Goal: Task Accomplishment & Management: Manage account settings

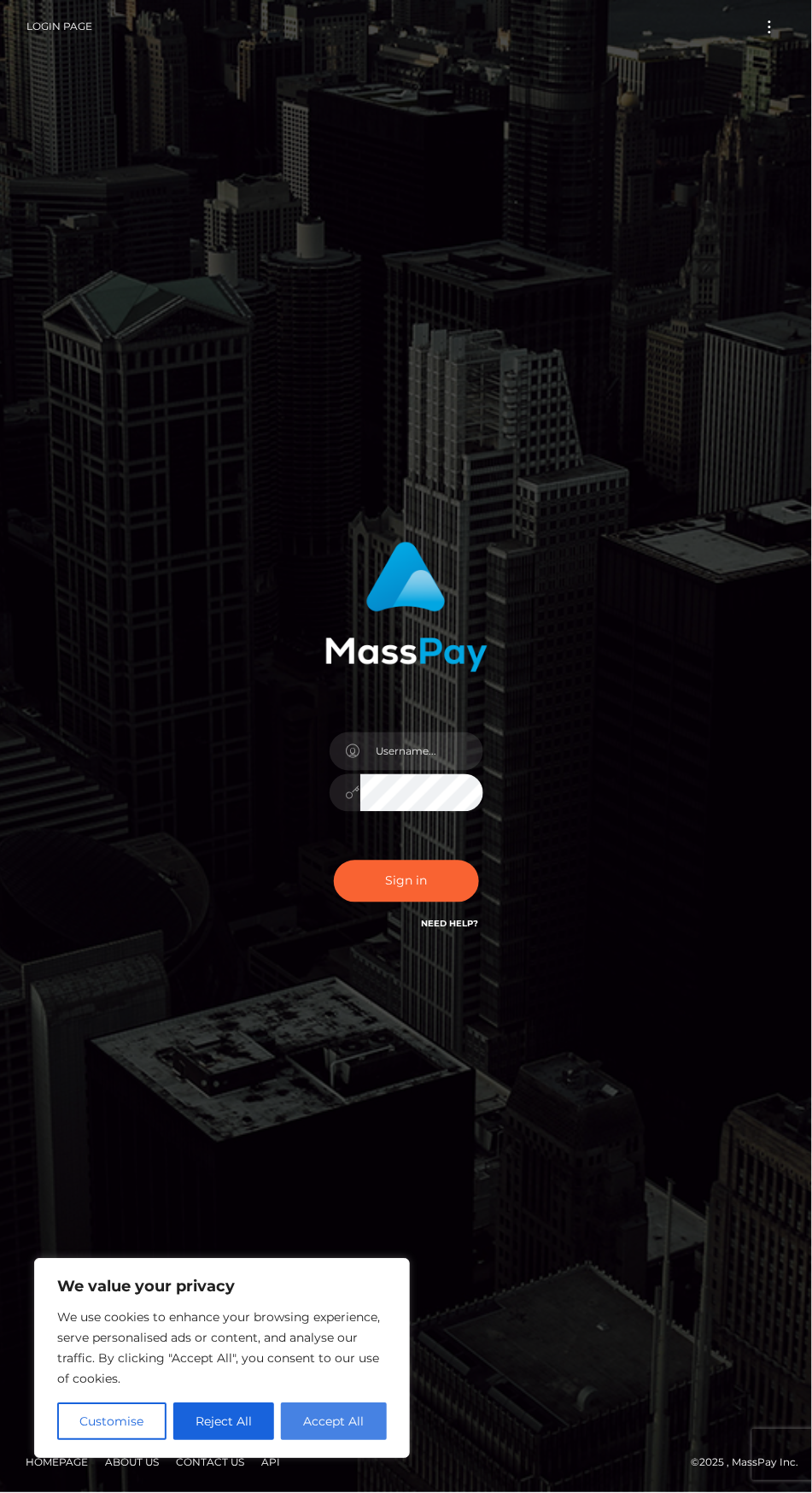
click at [380, 1411] on button "Accept All" at bounding box center [334, 1422] width 106 height 38
checkbox input "true"
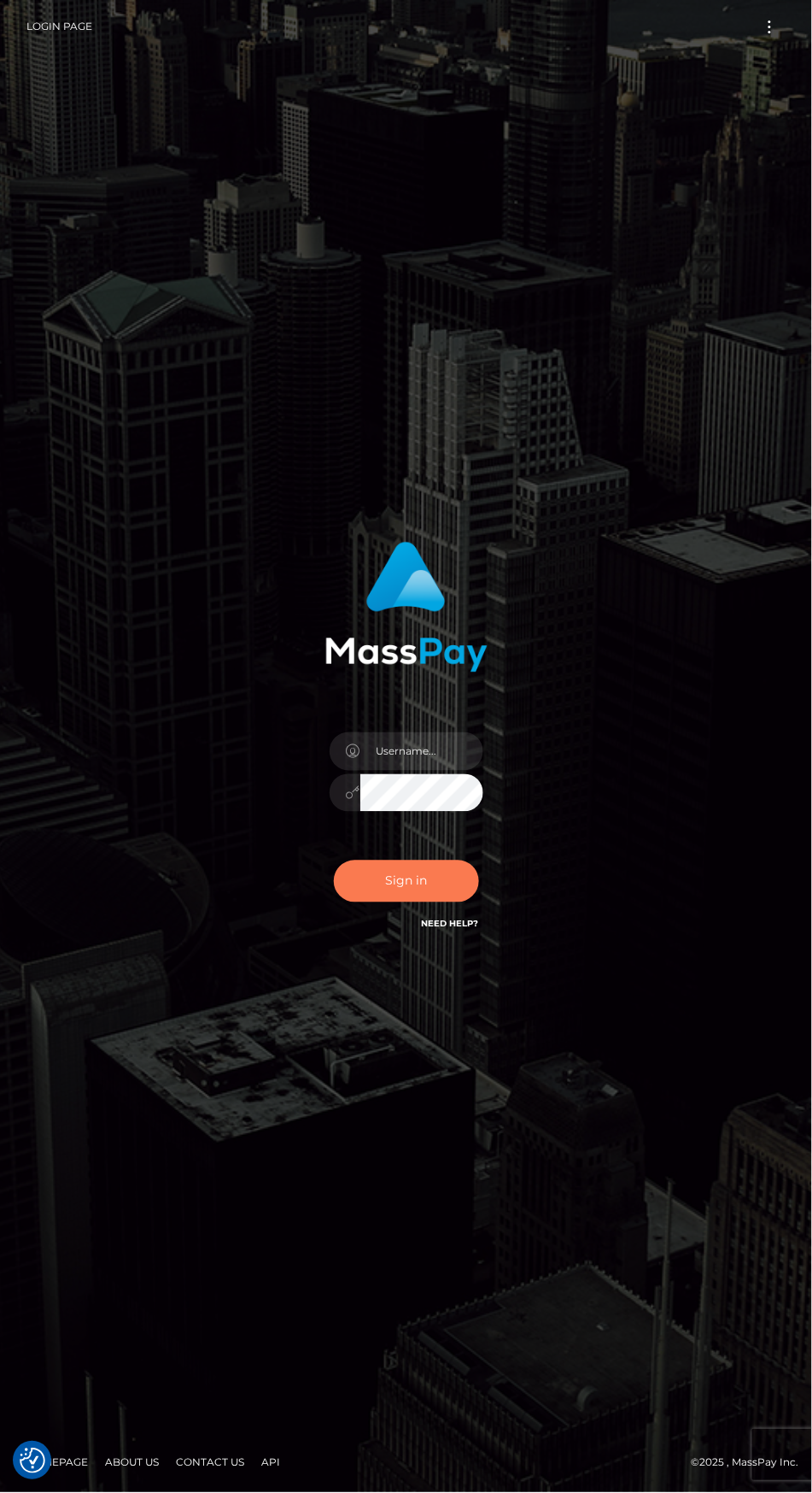
click at [454, 902] on button "Sign in" at bounding box center [407, 881] width 145 height 42
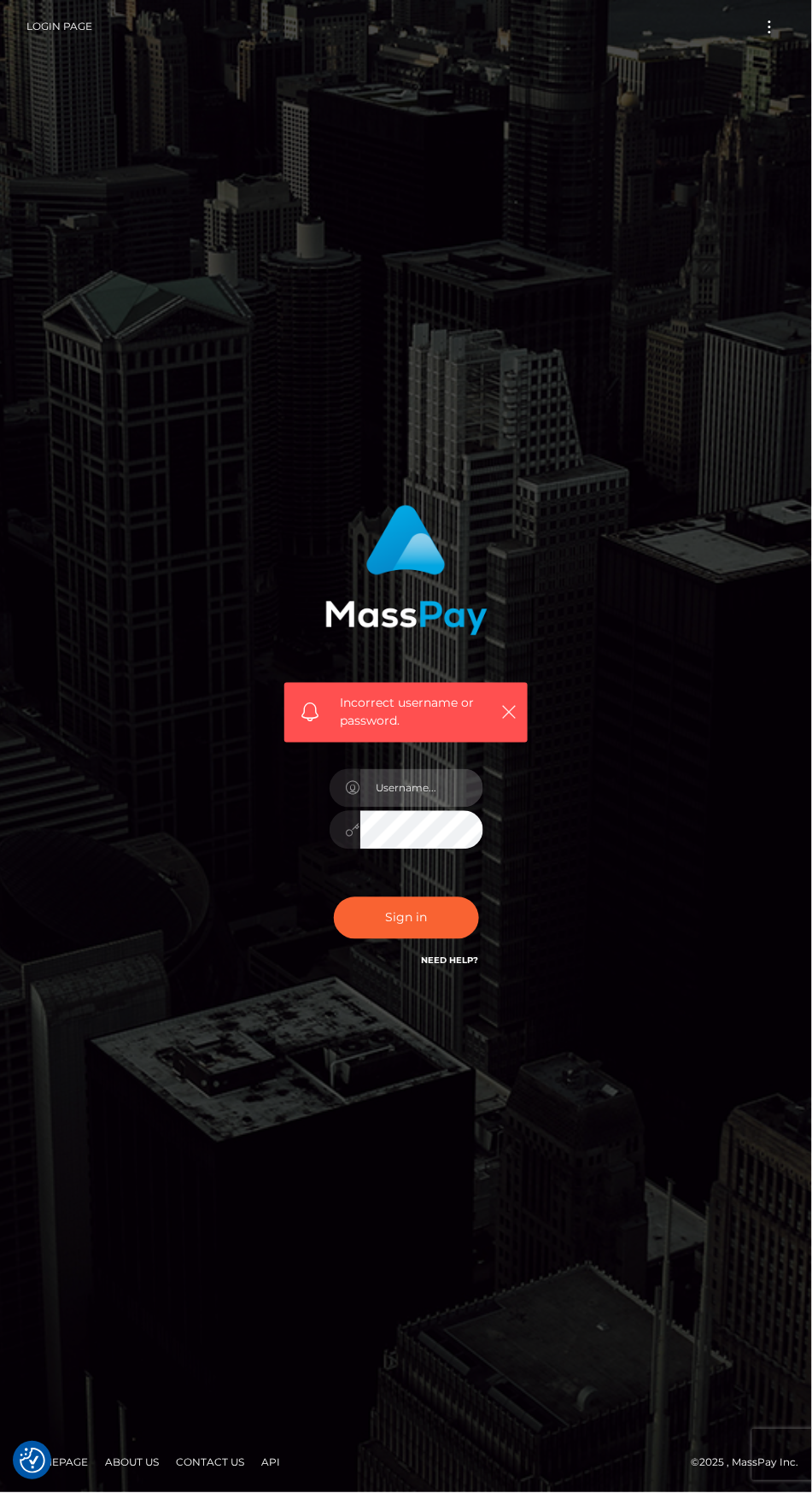
click at [425, 808] on input "text" at bounding box center [421, 788] width 123 height 39
type input "[PERSON_NAME][EMAIL_ADDRESS][PERSON_NAME][DOMAIN_NAME]"
click at [449, 939] on button "Sign in" at bounding box center [407, 918] width 145 height 42
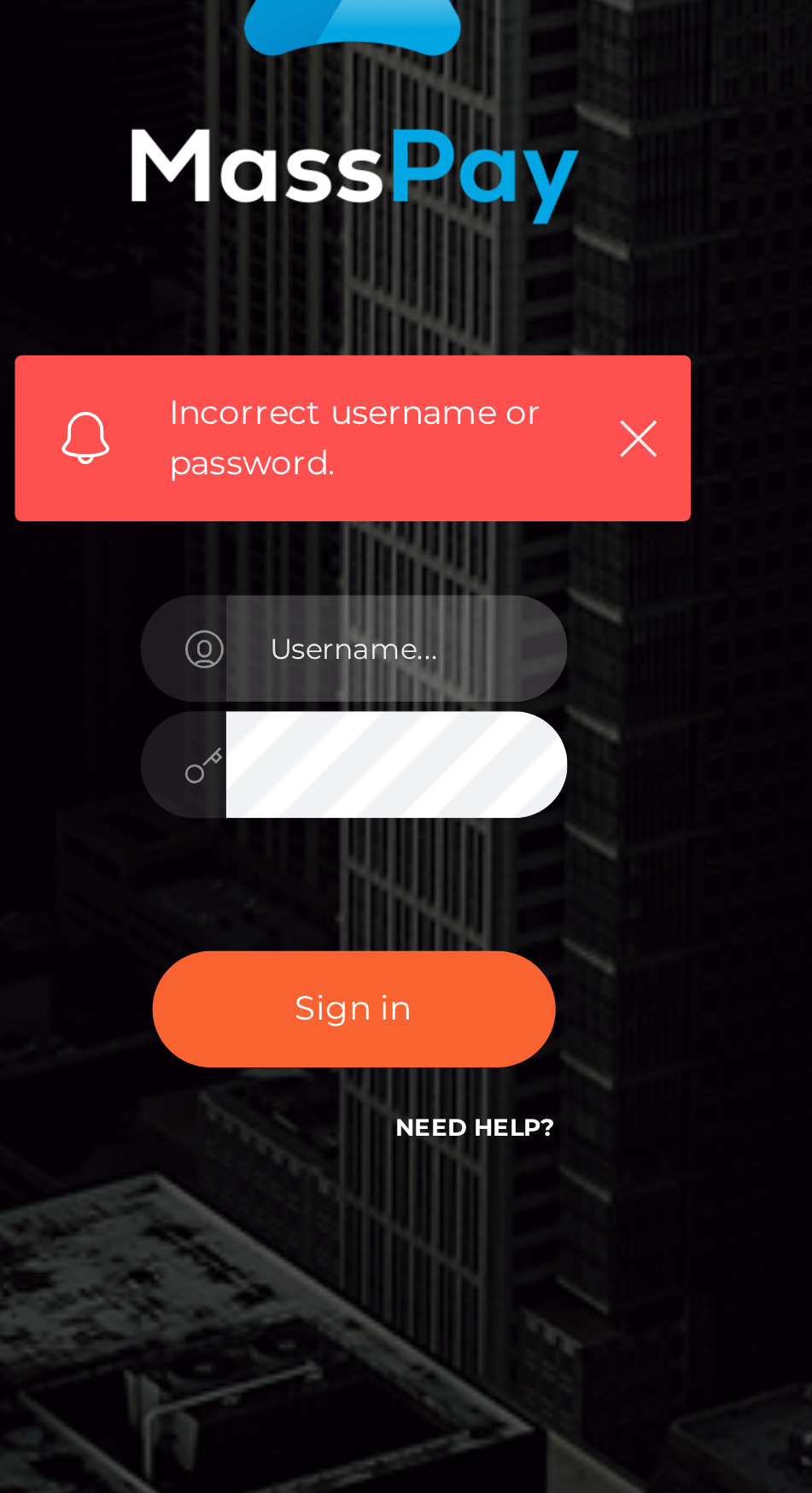
click at [428, 808] on input "text" at bounding box center [421, 788] width 123 height 39
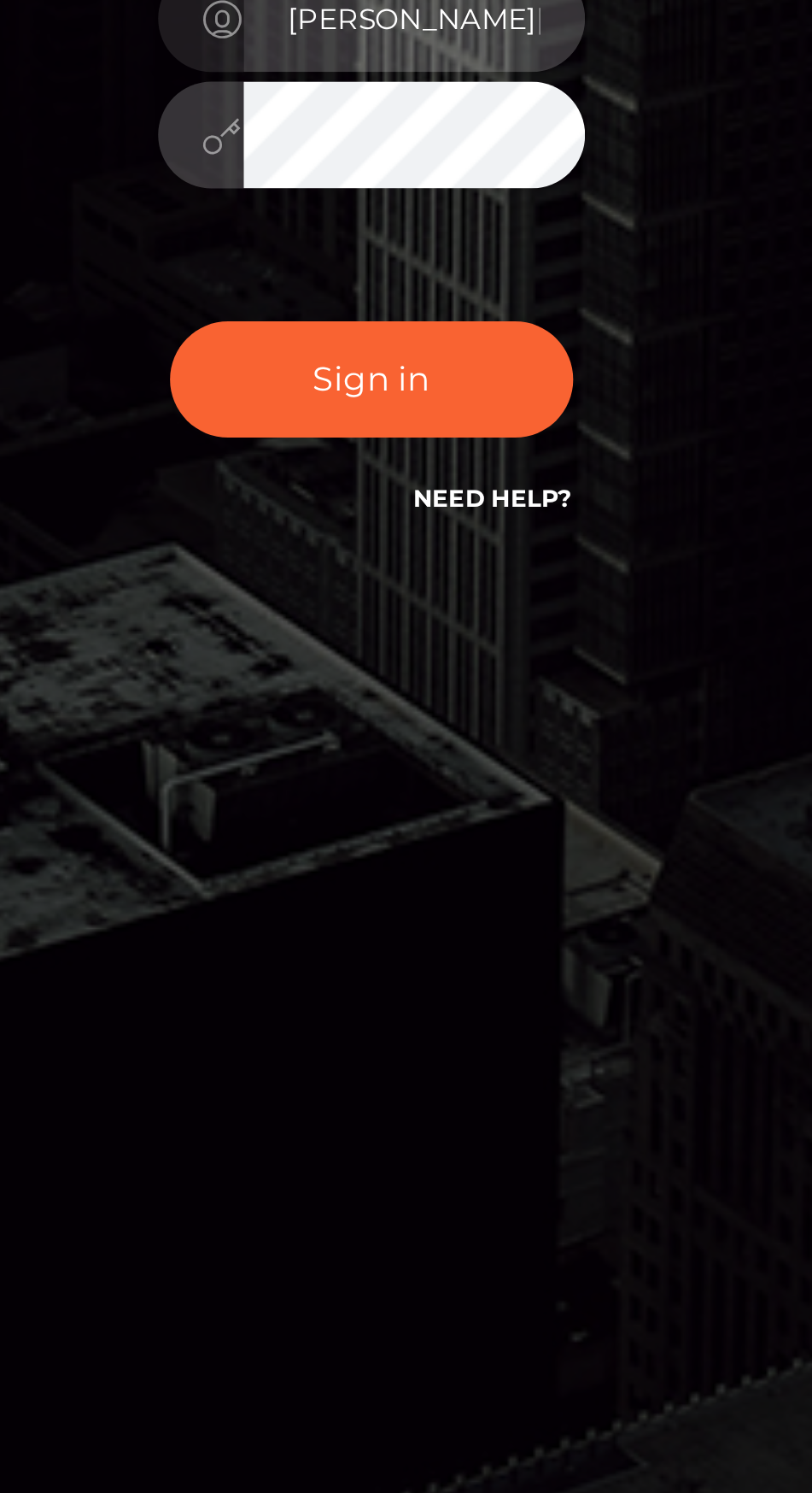
click at [454, 808] on input "[PERSON_NAME][EMAIL_ADDRESS][PERSON_NAME][DOMAIN_NAME]" at bounding box center [421, 788] width 123 height 39
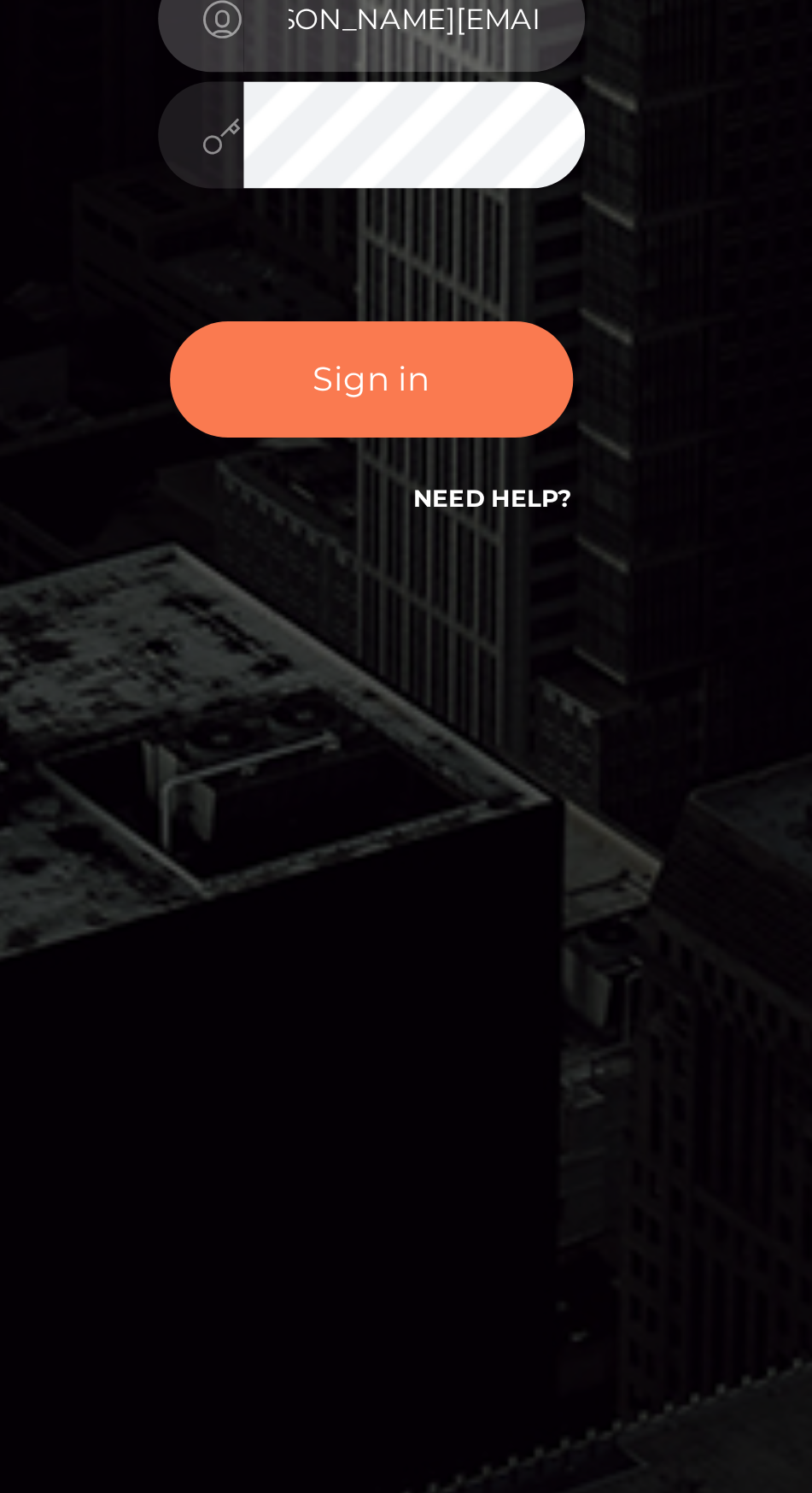
type input "[PERSON_NAME][EMAIL_ADDRESS][PERSON_NAME][DOMAIN_NAME]"
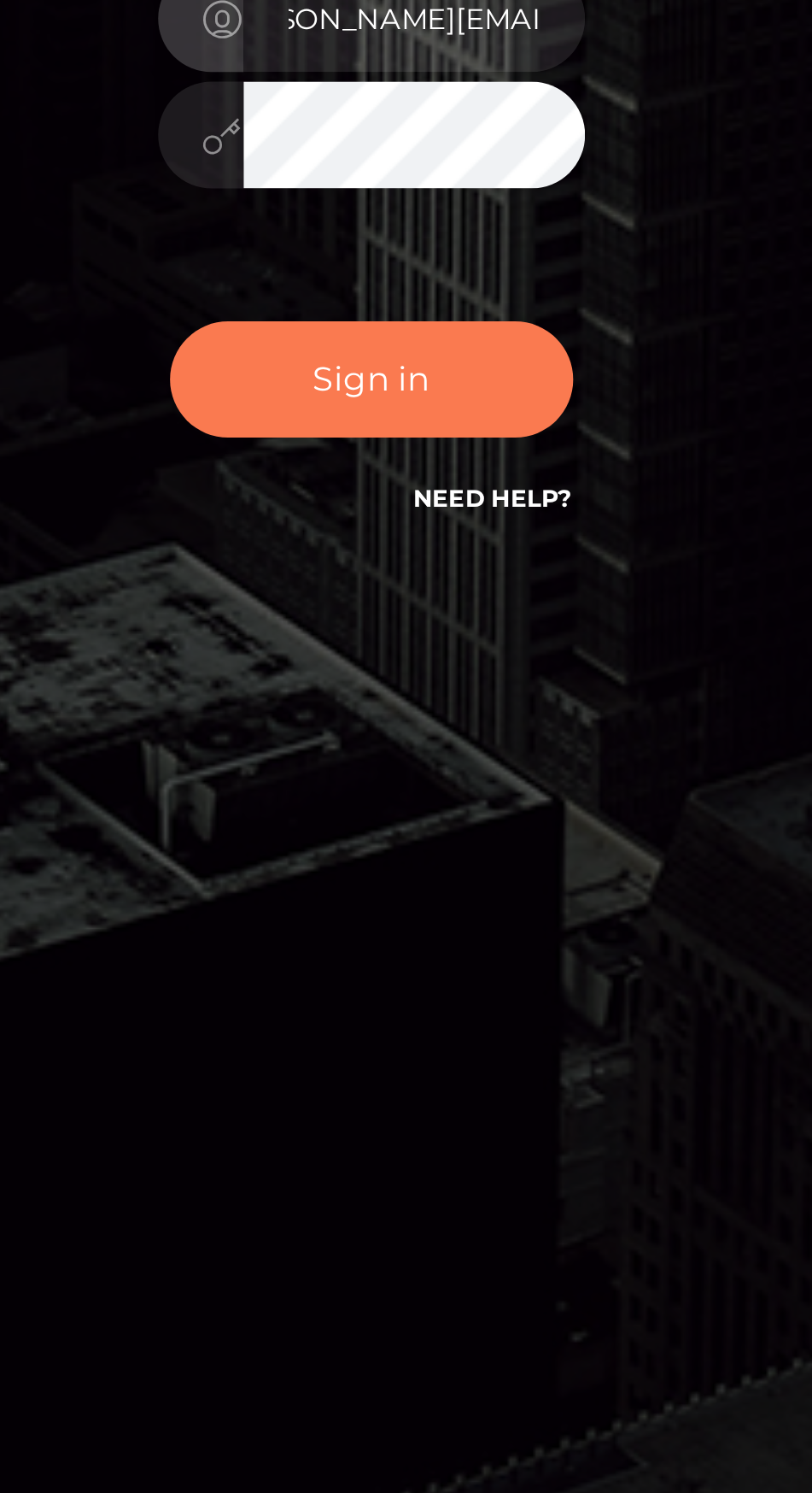
click at [445, 939] on button "Sign in" at bounding box center [407, 918] width 145 height 42
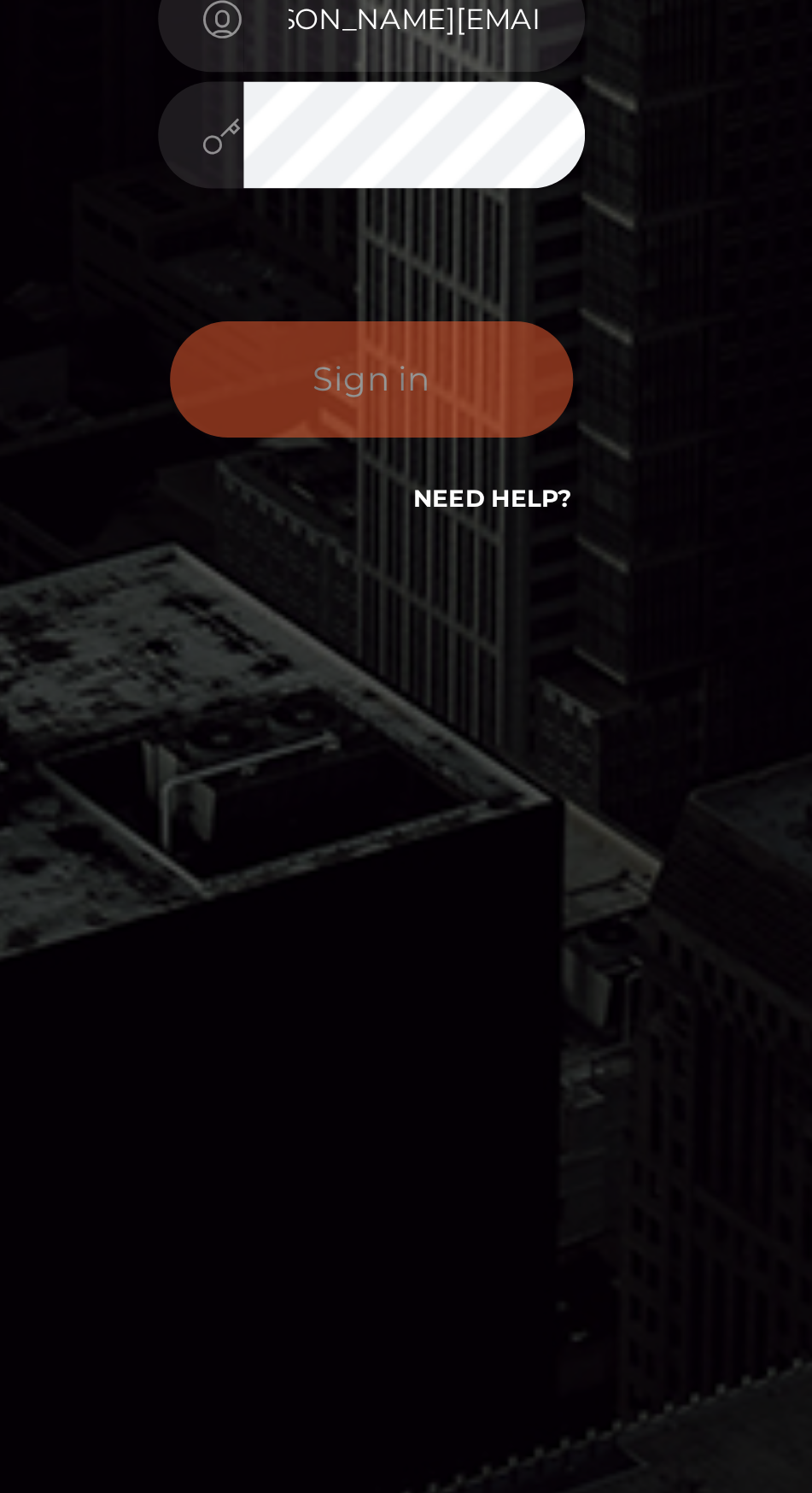
scroll to position [0, 0]
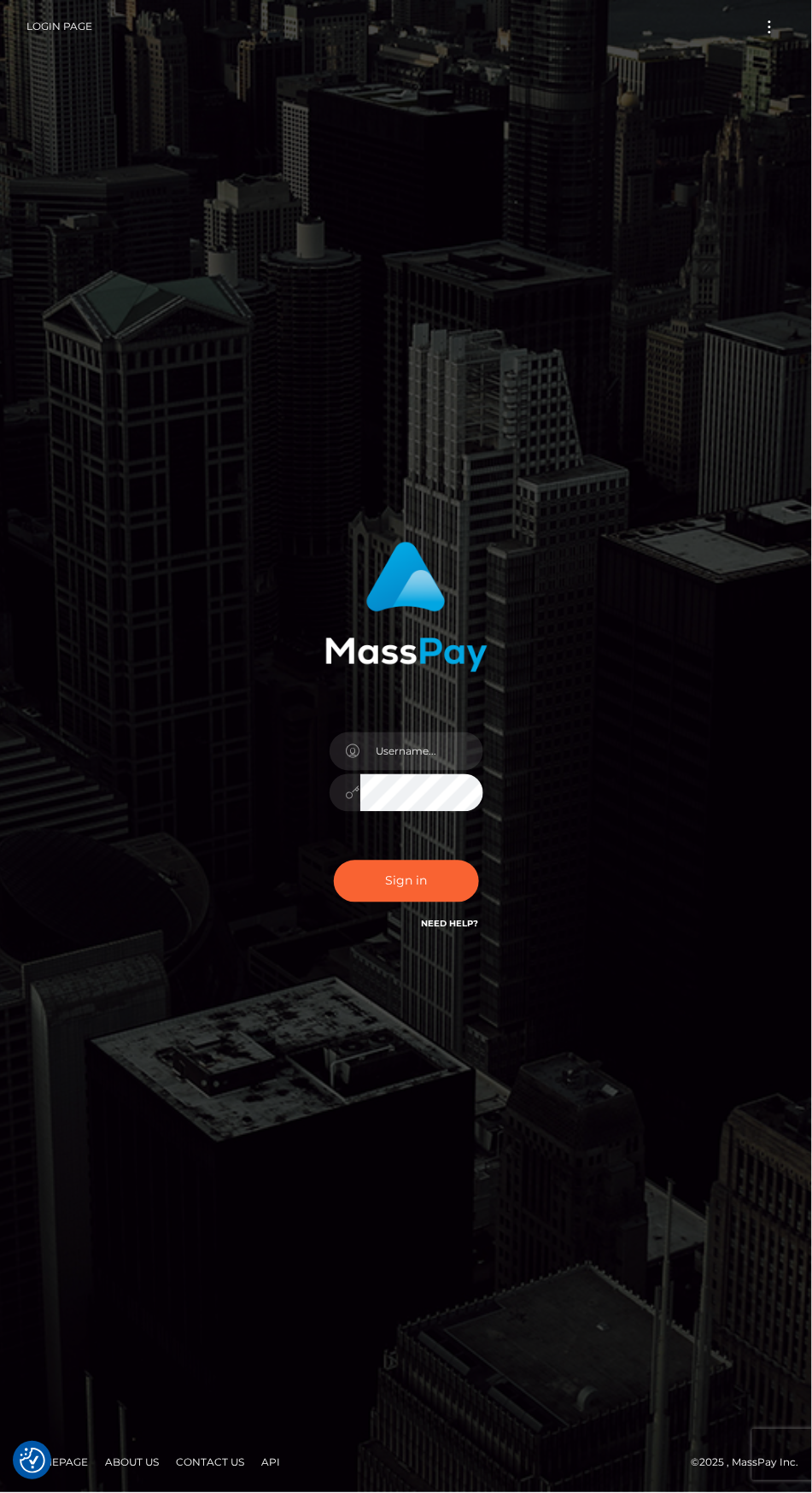
checkbox input "true"
